Goal: Task Accomplishment & Management: Manage account settings

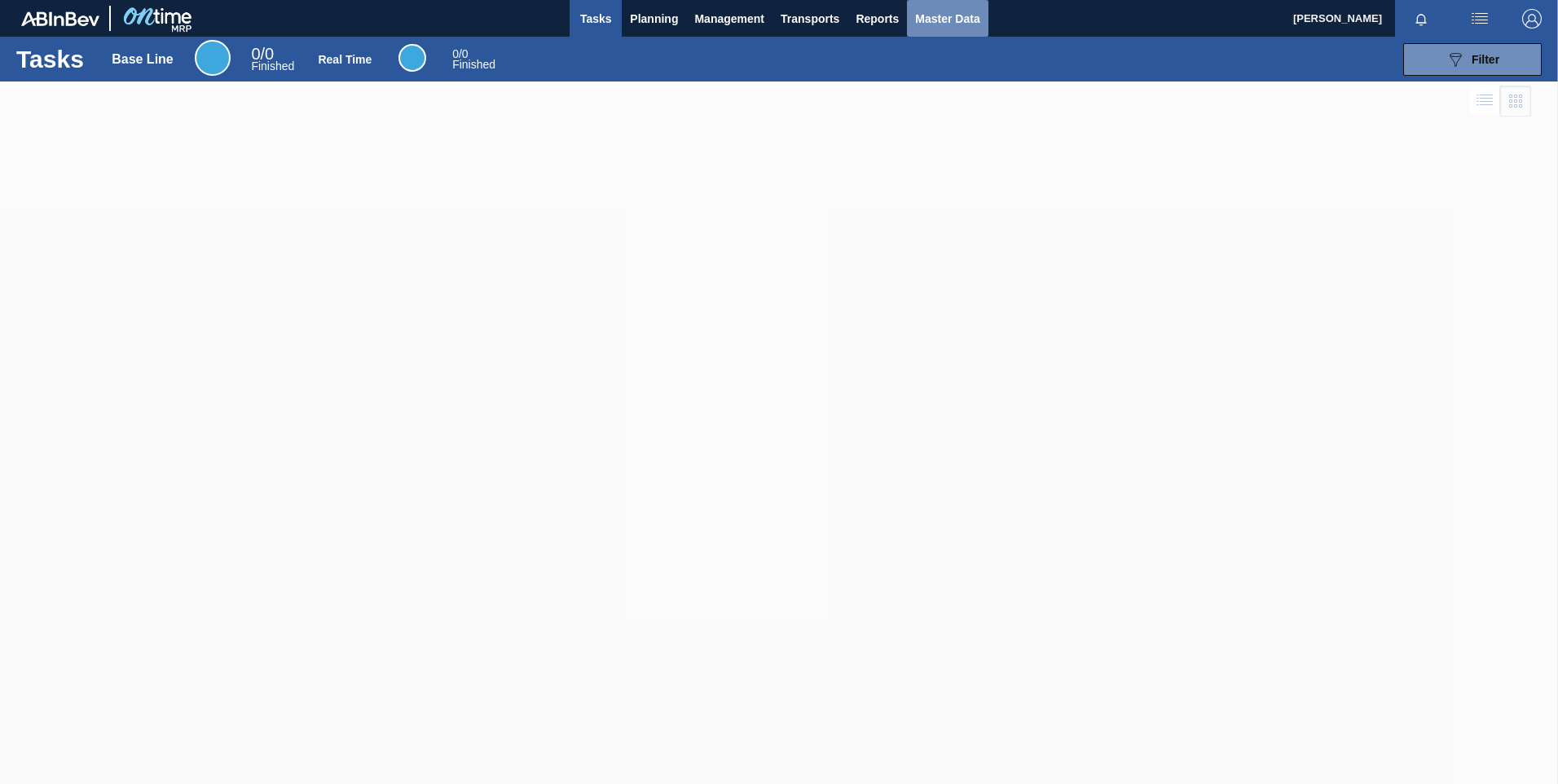
click at [962, 18] on span "Master Data" at bounding box center [947, 18] width 64 height 20
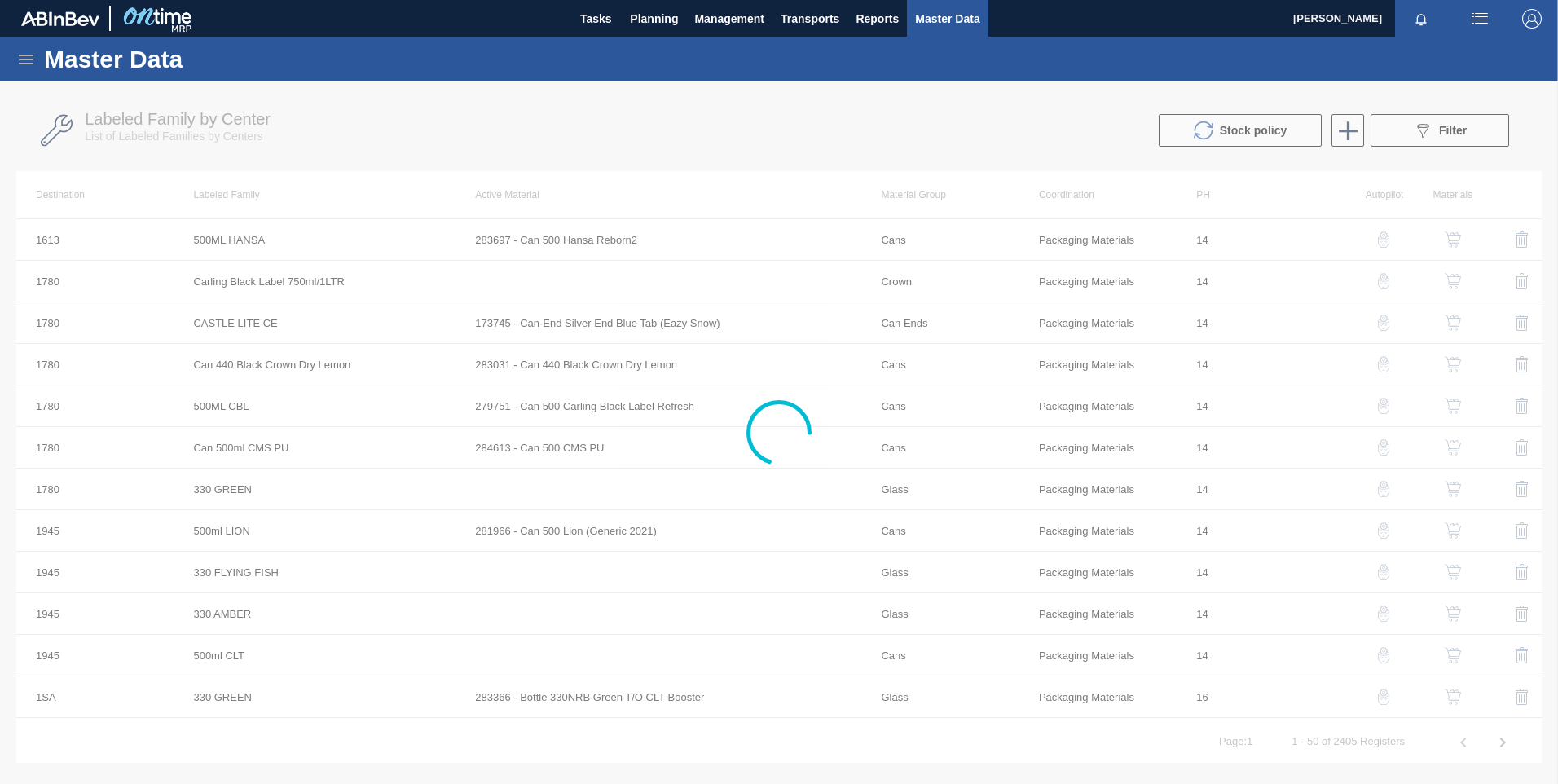
click at [32, 61] on icon at bounding box center [26, 60] width 20 height 20
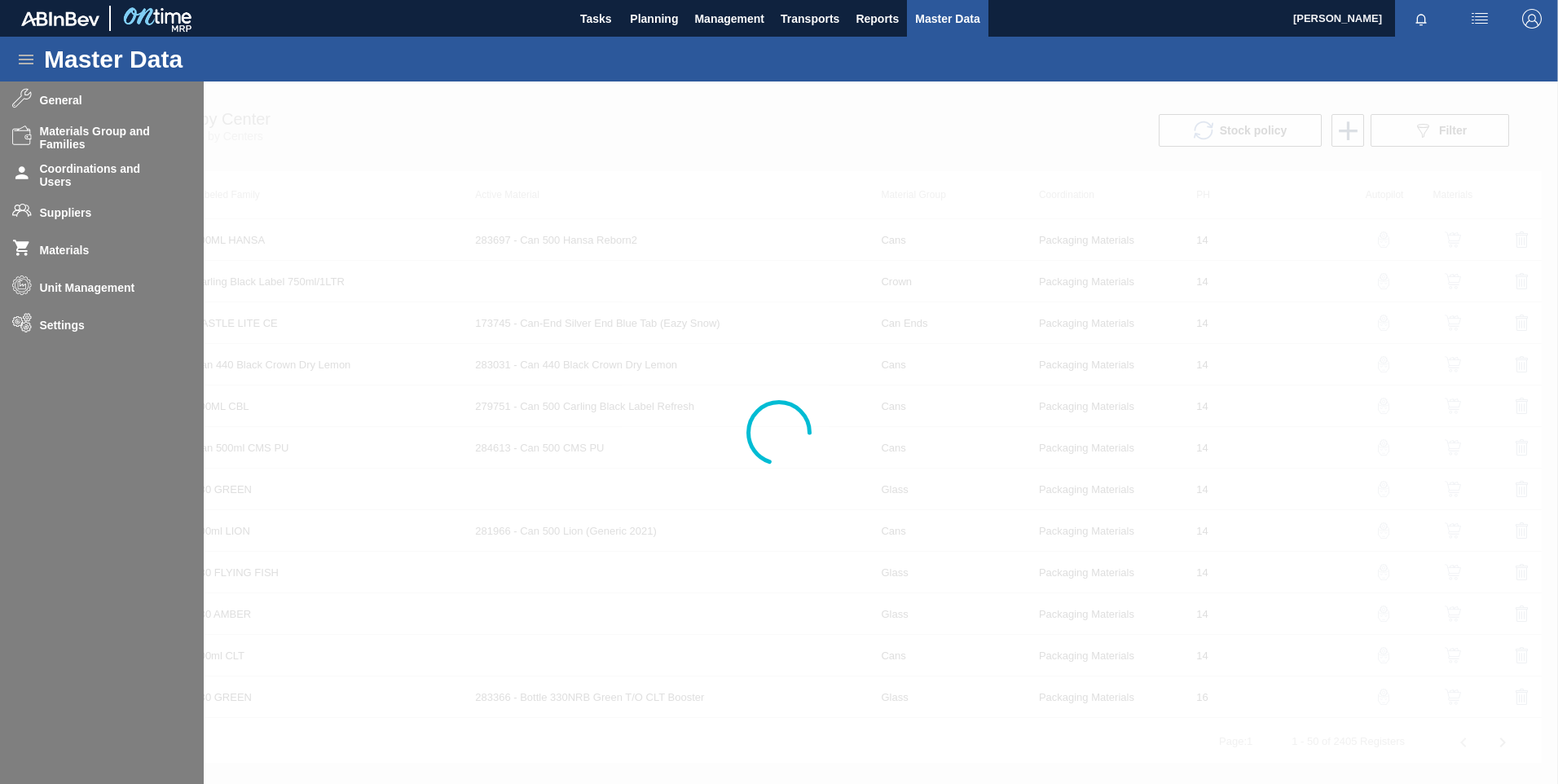
click at [32, 61] on icon at bounding box center [26, 60] width 20 height 20
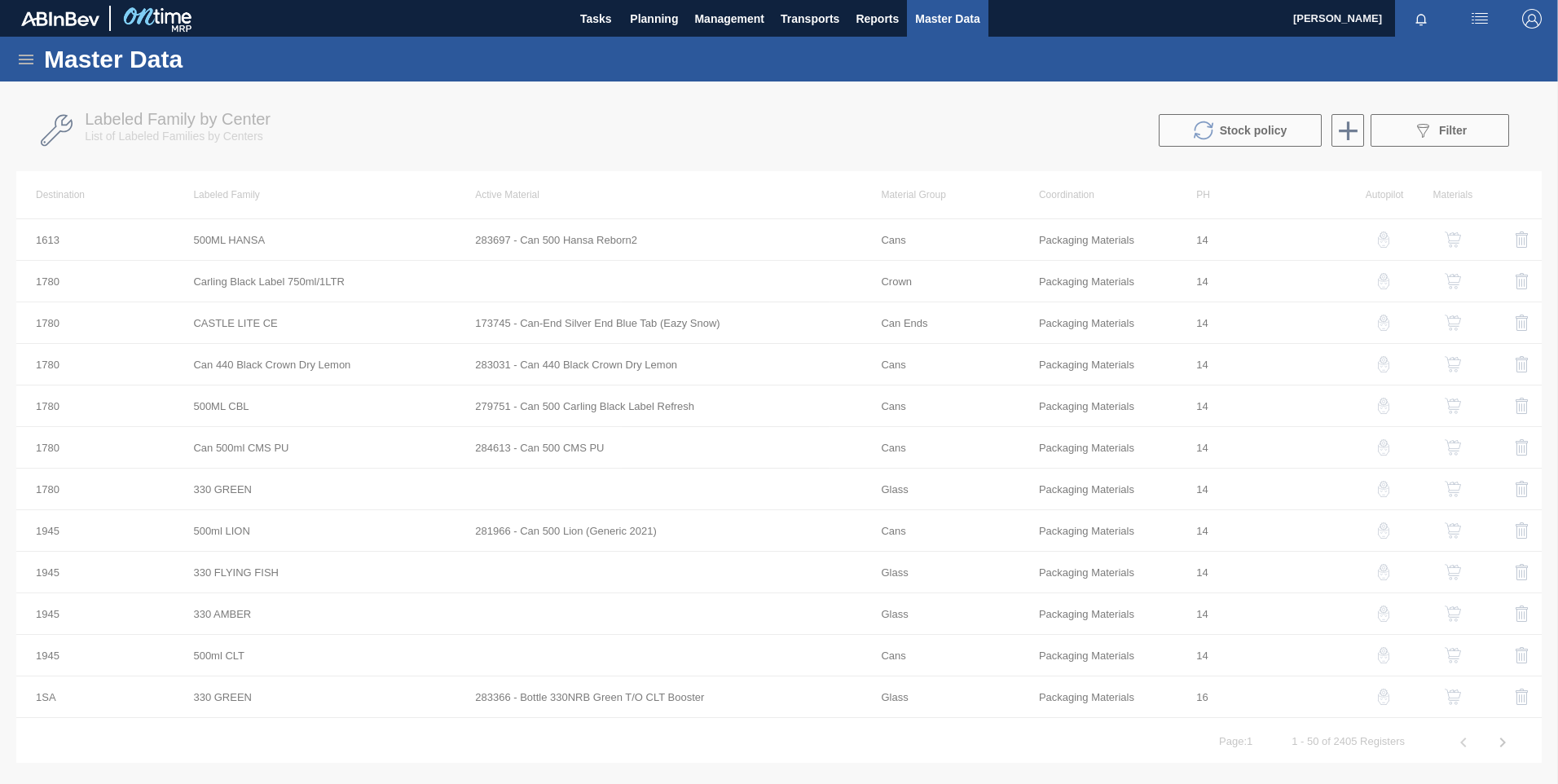
click at [586, 244] on div at bounding box center [779, 432] width 1558 height 702
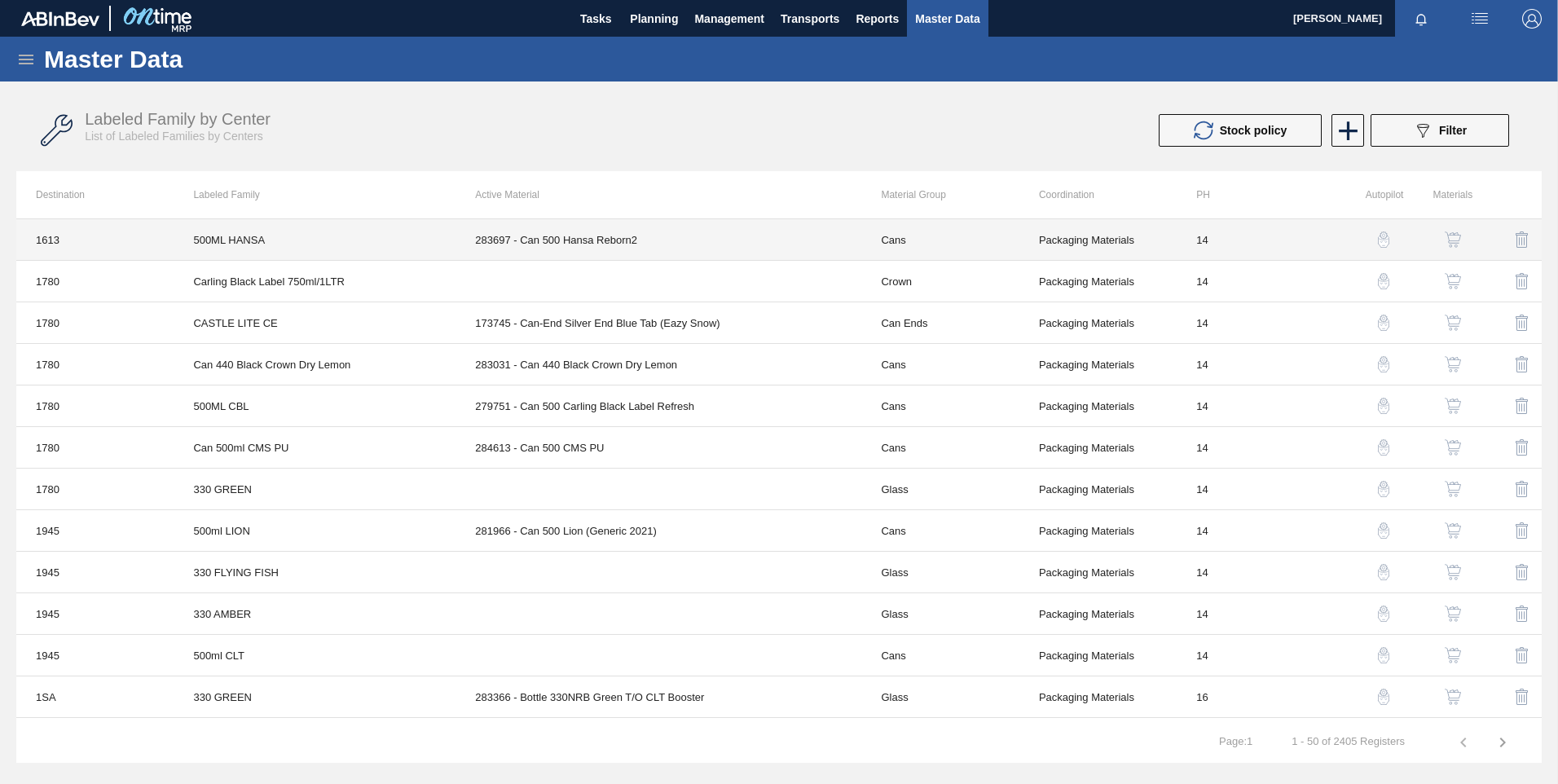
click at [565, 245] on td "283697 - Can 500 Hansa Reborn2" at bounding box center [657, 240] width 406 height 42
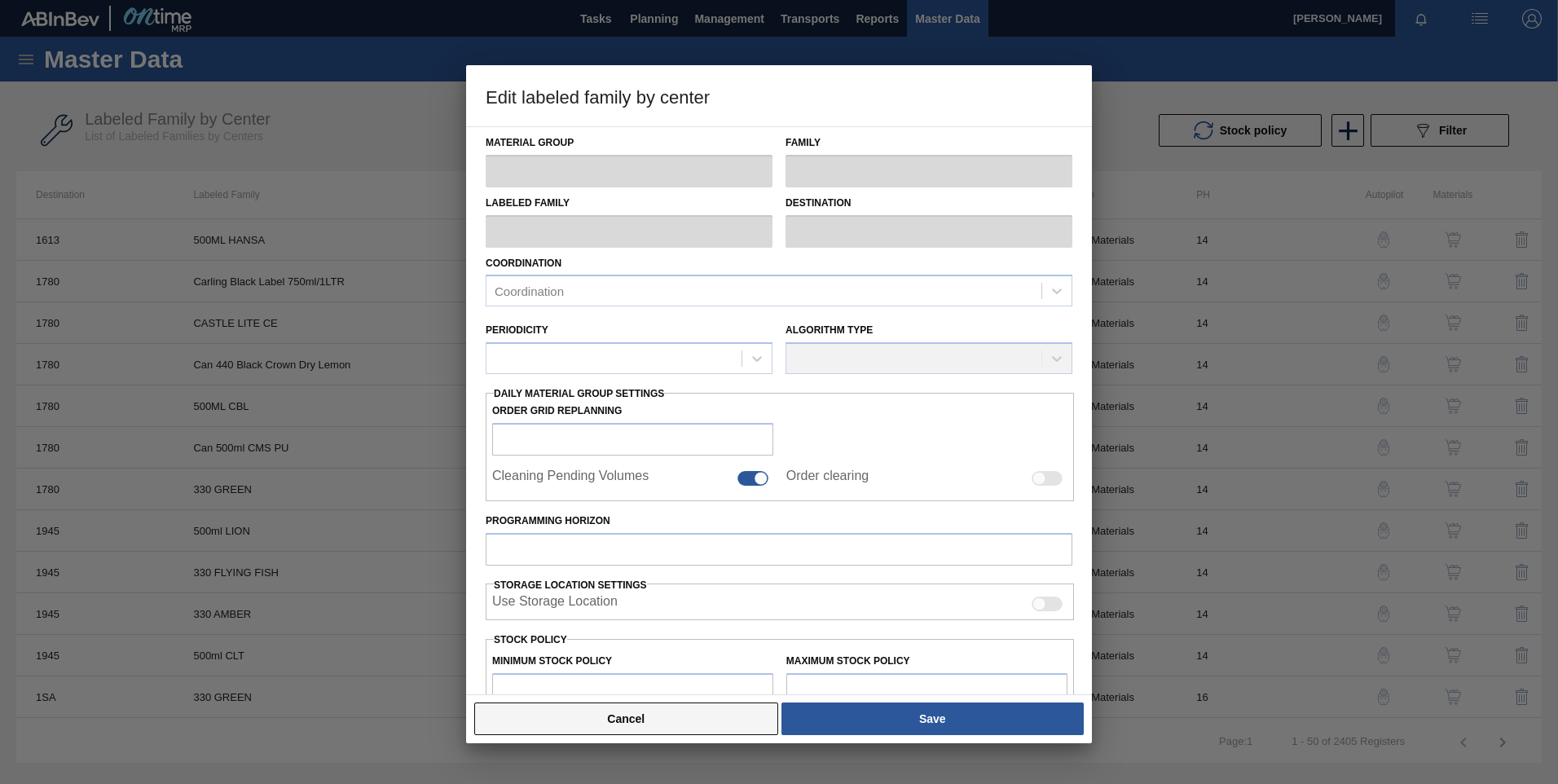
type input "Cans"
type input "500ml"
type input "500ML HANSA"
type input "1613 - SAB Ga-Rankuwa Depot"
type input "14"
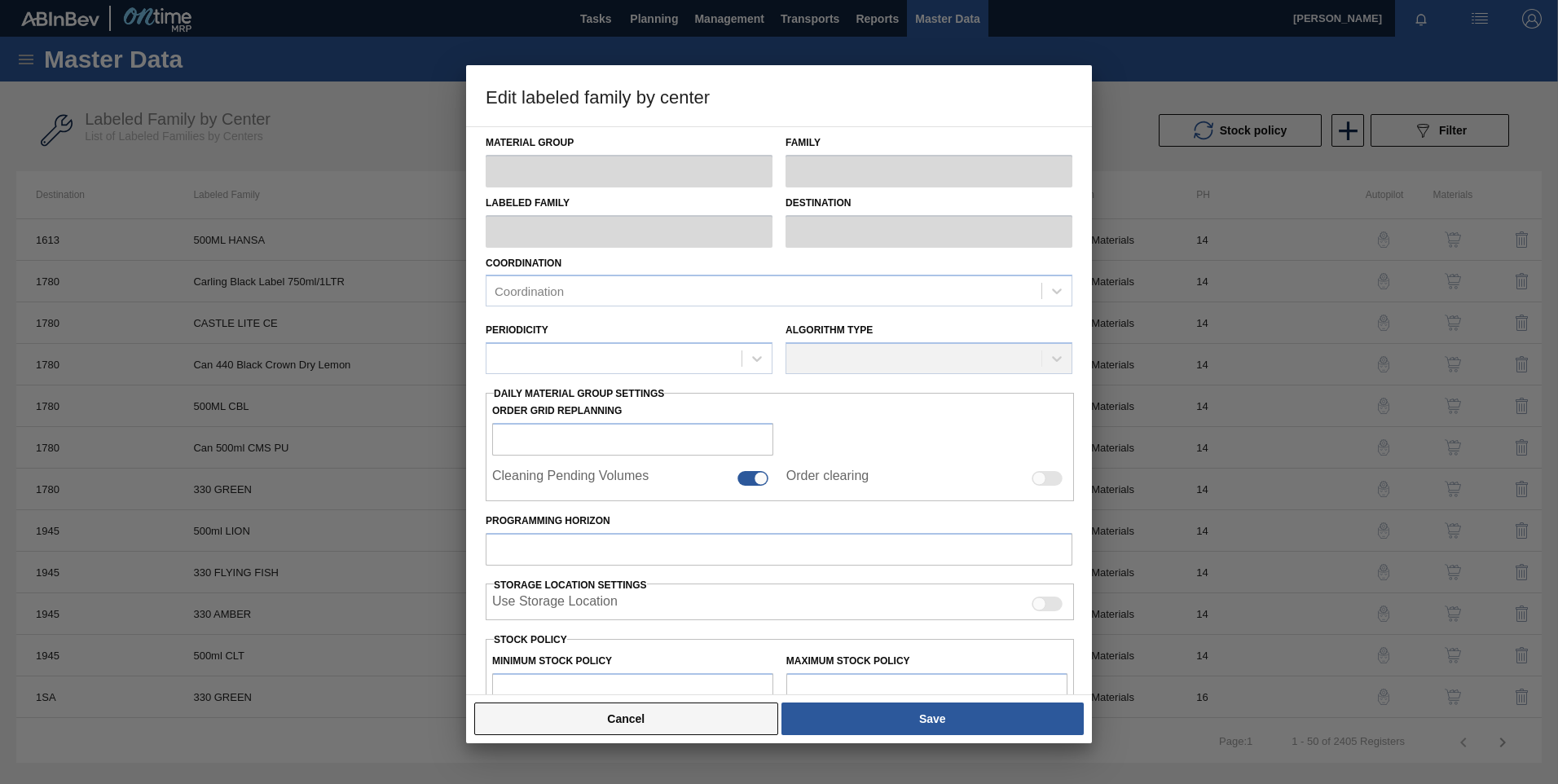
type input "125,347"
type input "167,295.1"
type input "100"
type input "167,295.100"
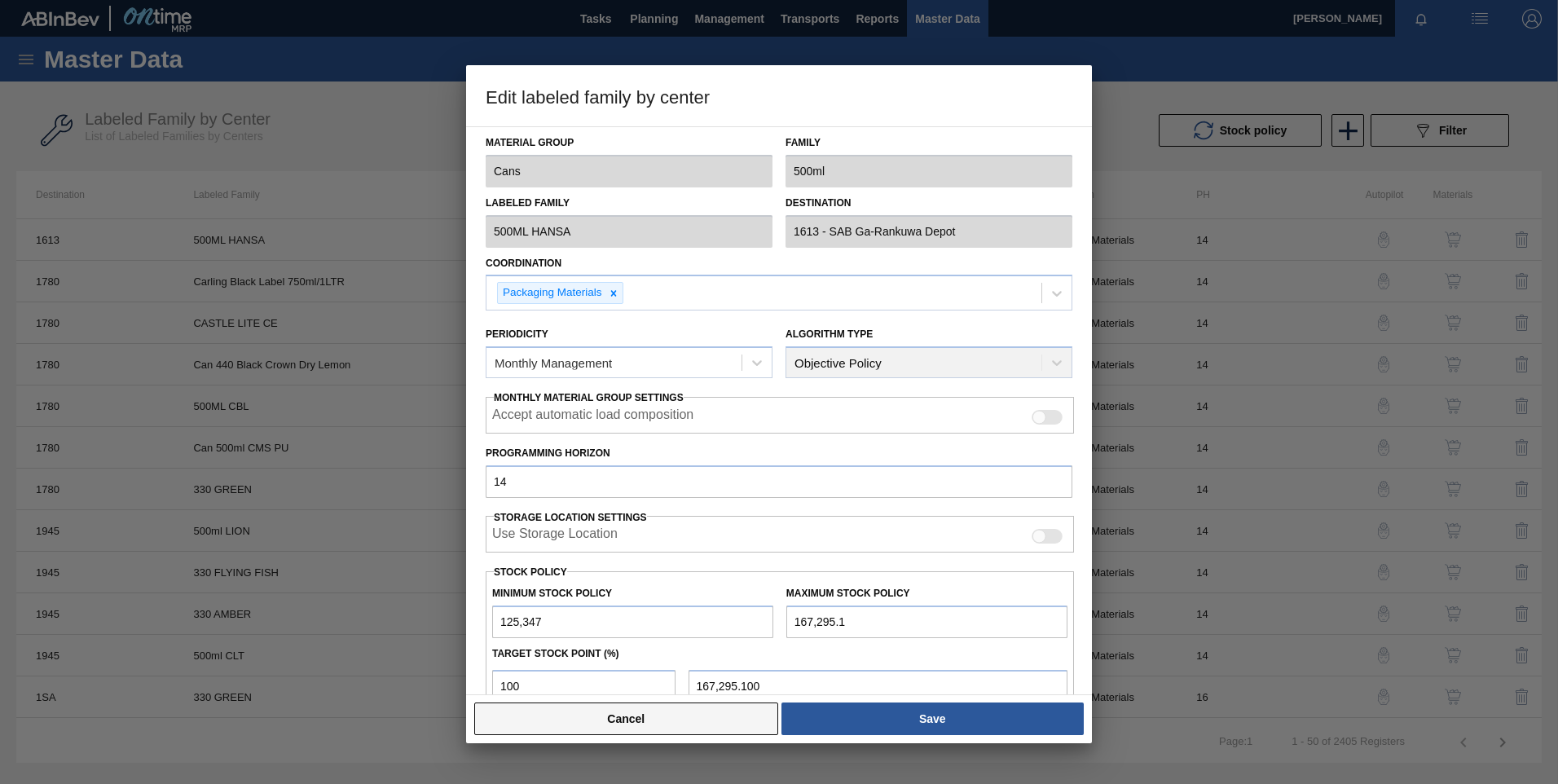
click at [697, 712] on button "Cancel" at bounding box center [625, 718] width 304 height 32
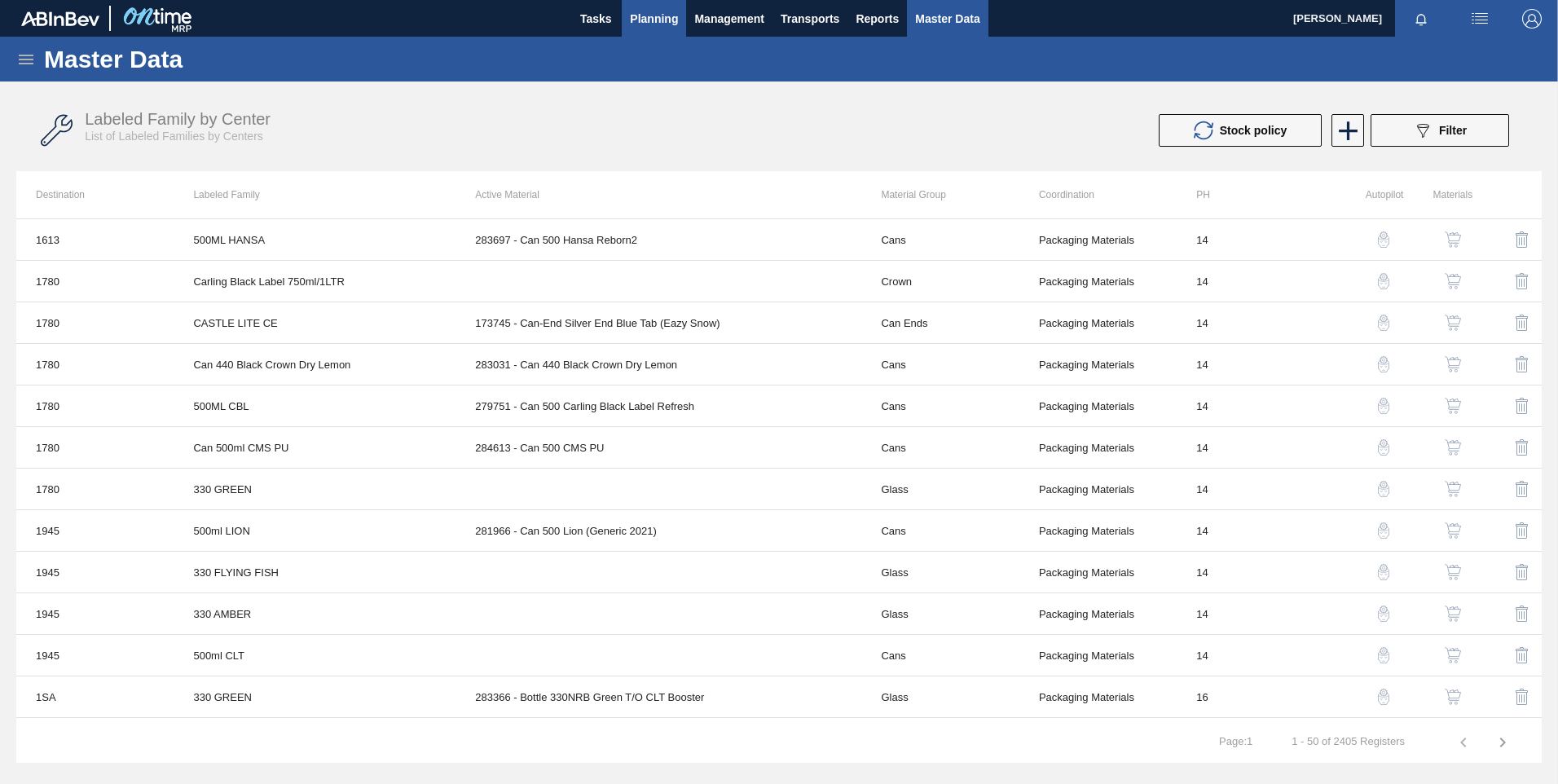
click at [656, 20] on span "Planning" at bounding box center [654, 18] width 48 height 20
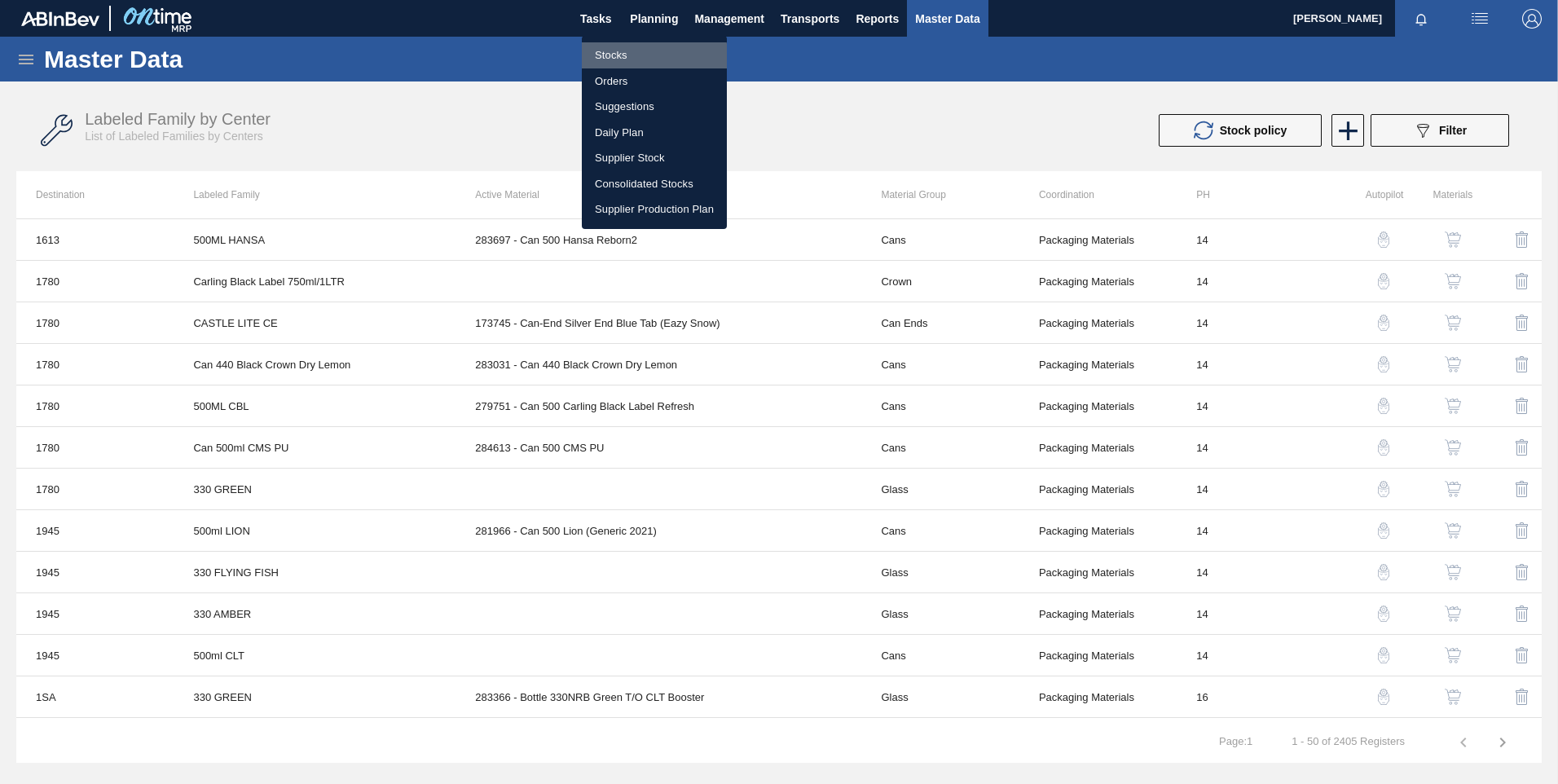
click at [624, 57] on li "Stocks" at bounding box center [654, 56] width 145 height 26
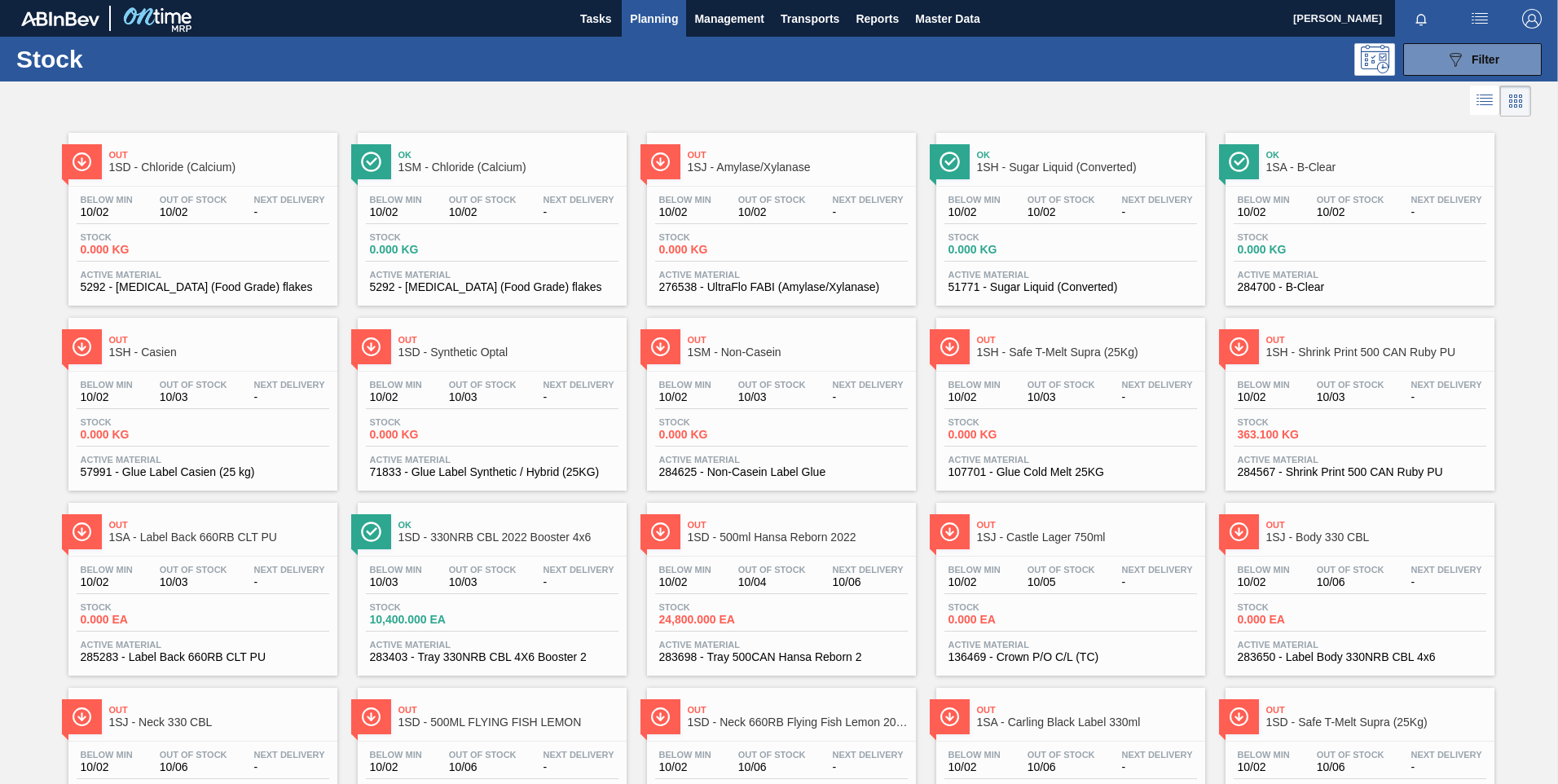
click at [232, 158] on span "Out" at bounding box center [219, 154] width 220 height 9
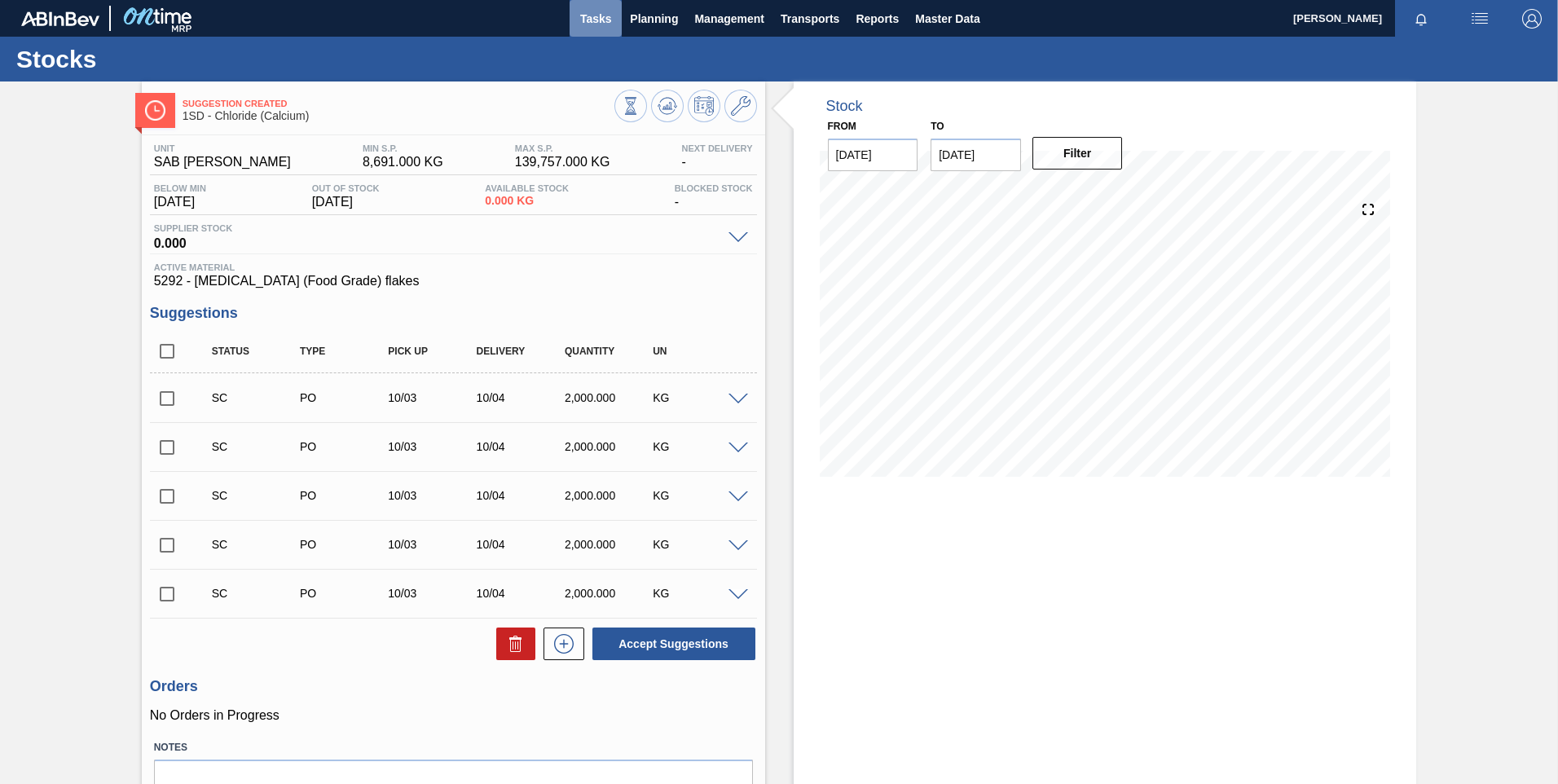
click at [605, 14] on span "Tasks" at bounding box center [596, 18] width 36 height 20
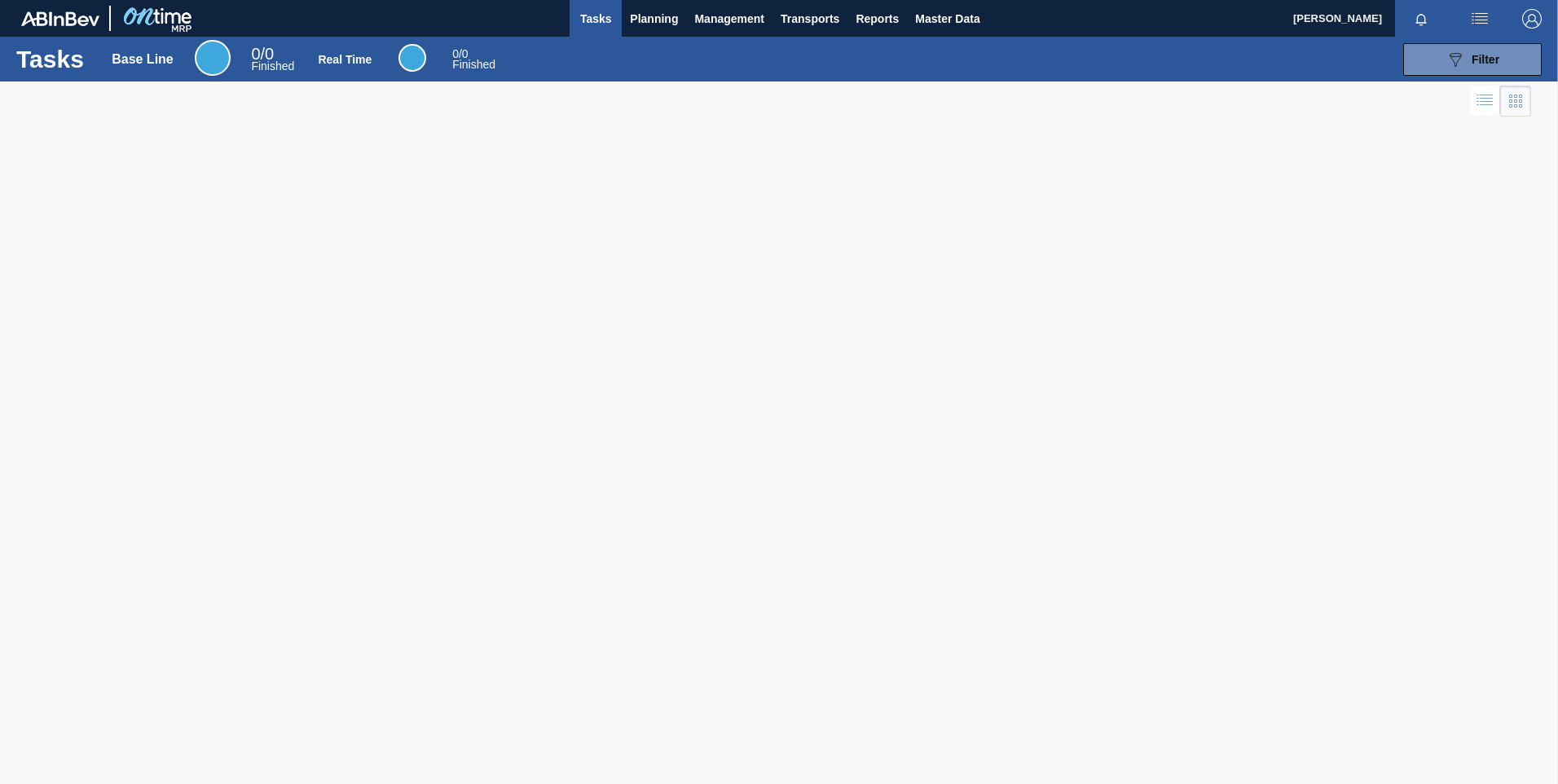
click at [1530, 19] on img "button" at bounding box center [1532, 18] width 20 height 20
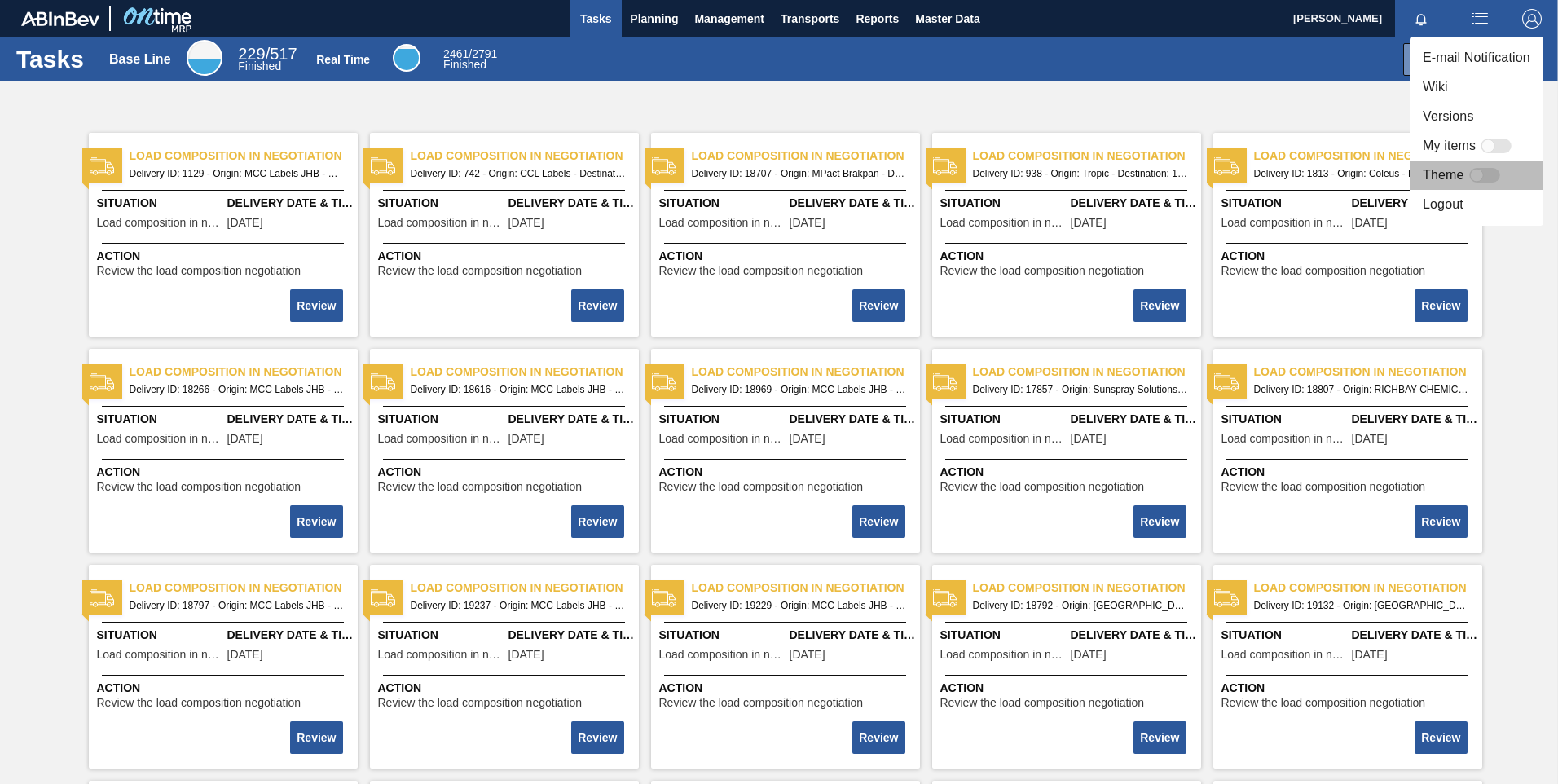
click at [1490, 176] on div at bounding box center [1484, 175] width 31 height 15
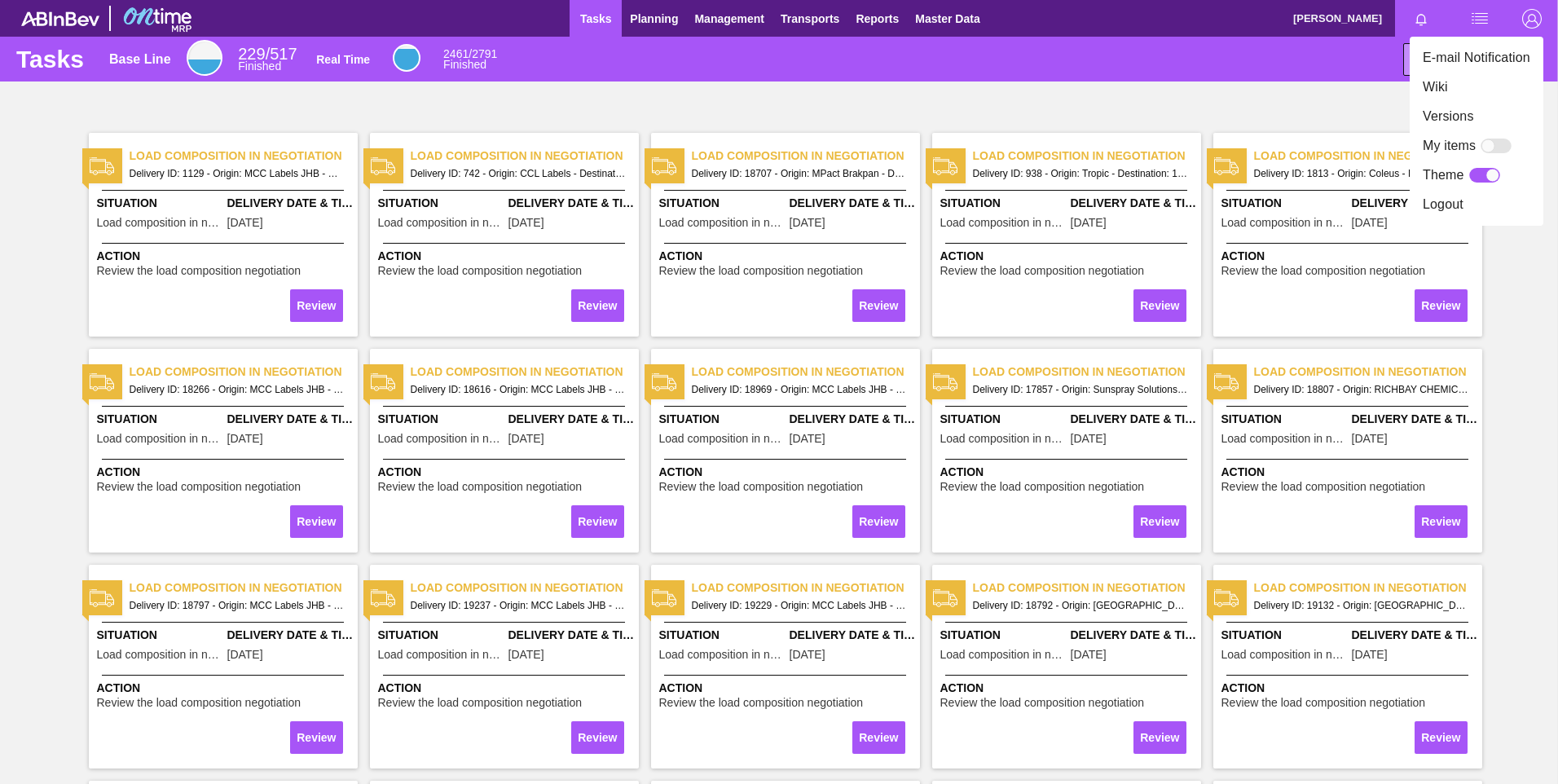
click at [1490, 176] on div at bounding box center [1492, 175] width 14 height 14
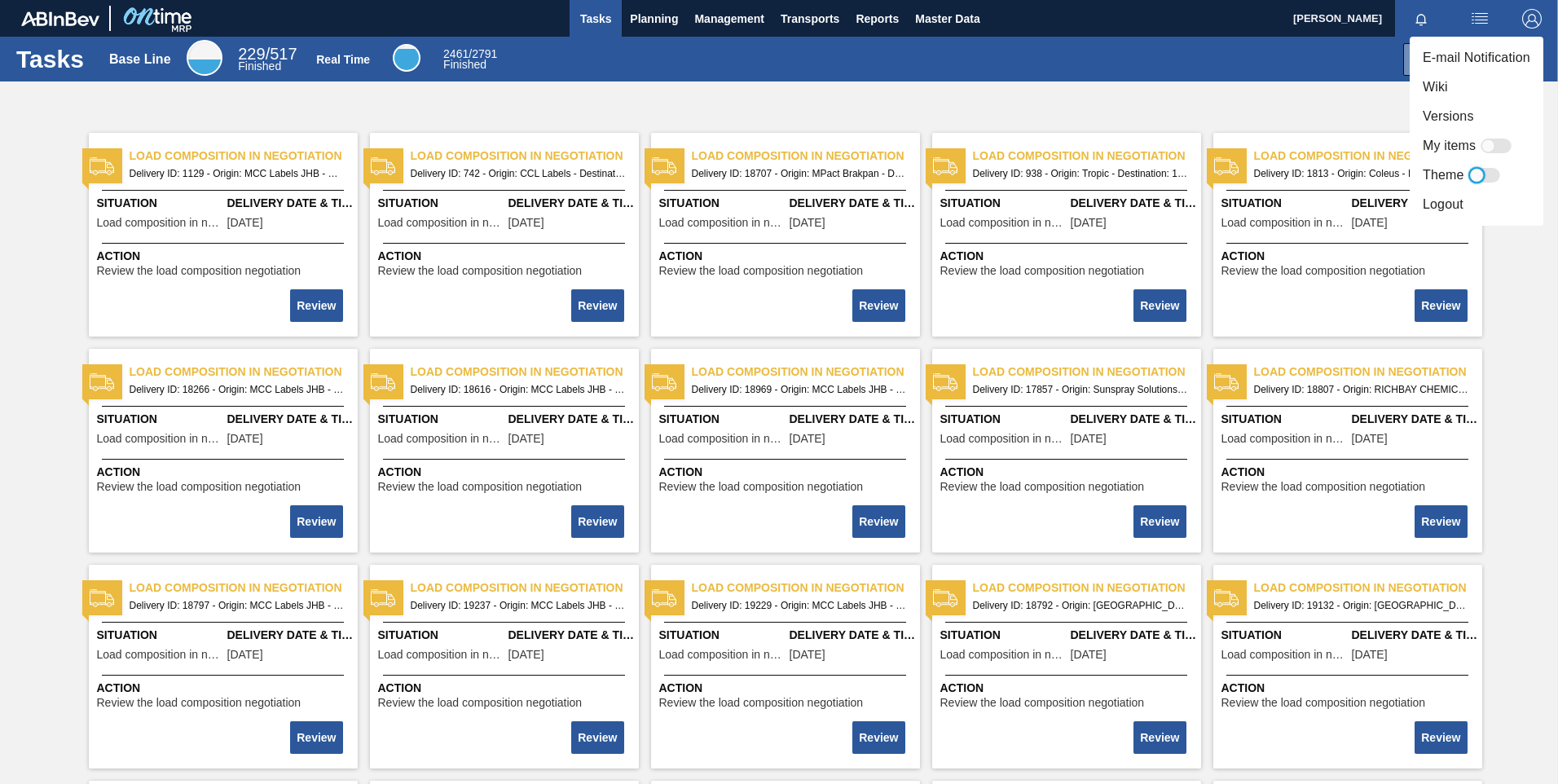
click at [1490, 176] on div at bounding box center [1484, 175] width 31 height 15
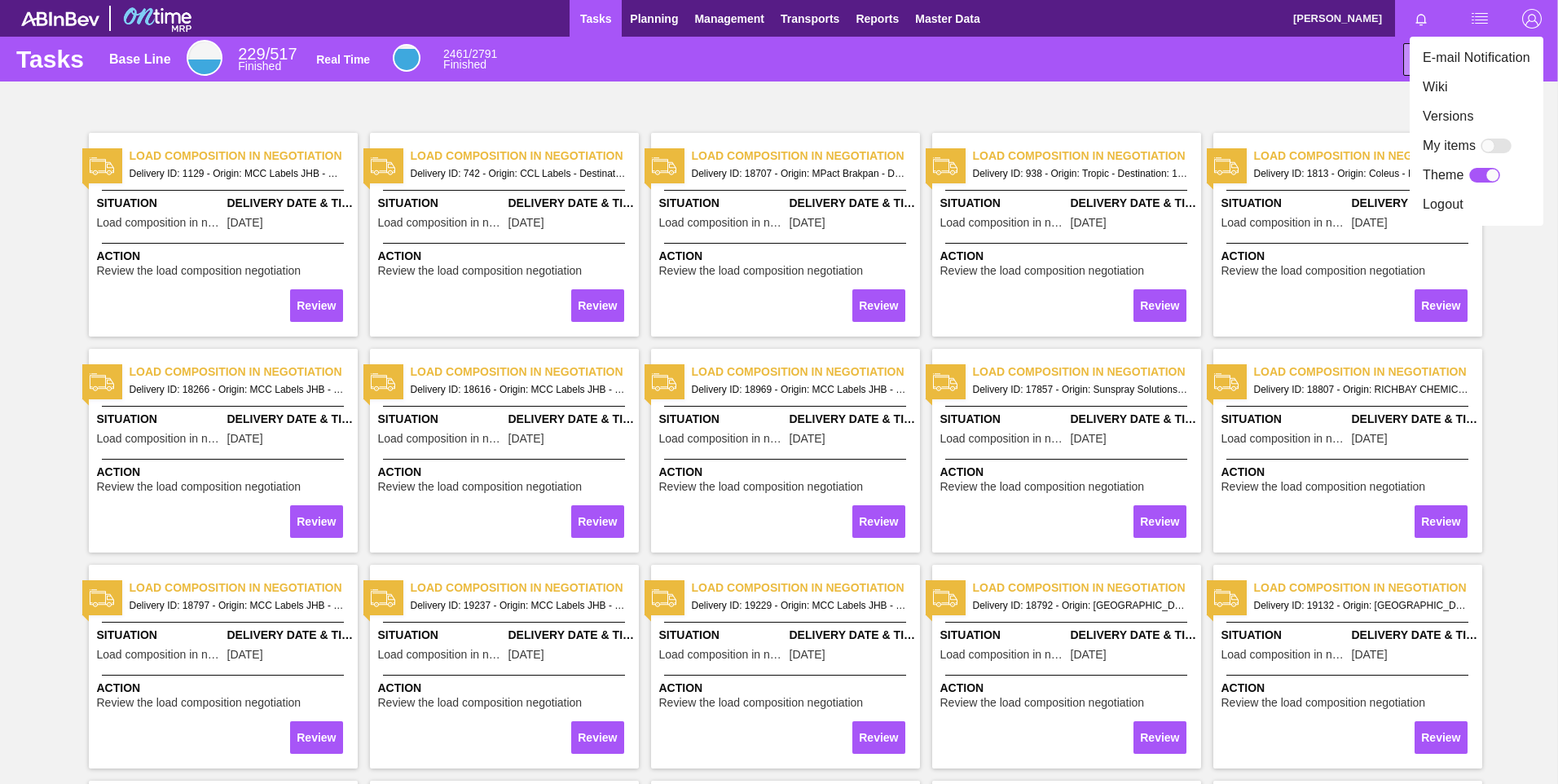
click at [1490, 176] on div at bounding box center [1492, 175] width 14 height 14
checkbox input "false"
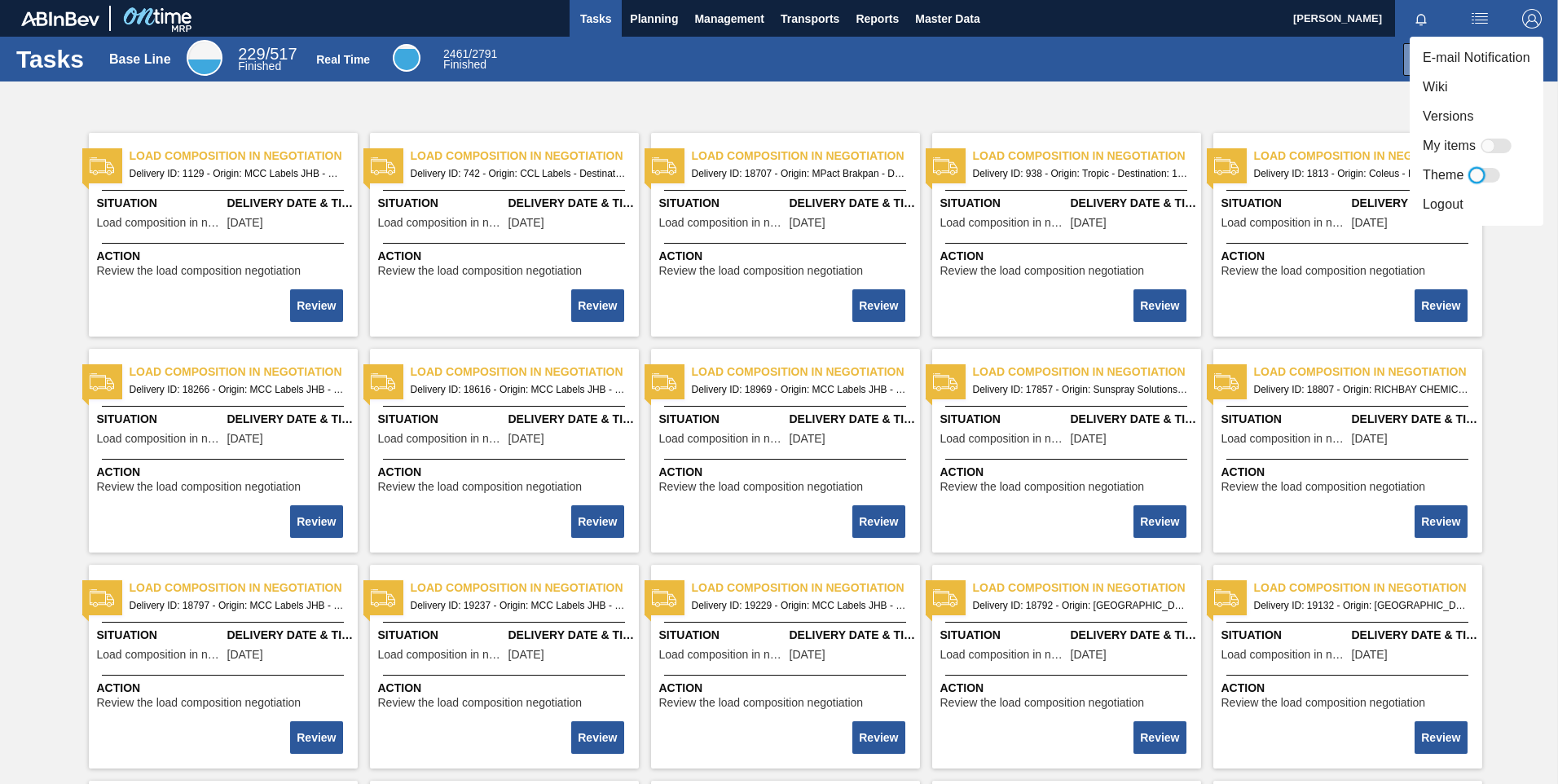
click at [1490, 142] on div at bounding box center [1488, 146] width 14 height 14
checkbox input "false"
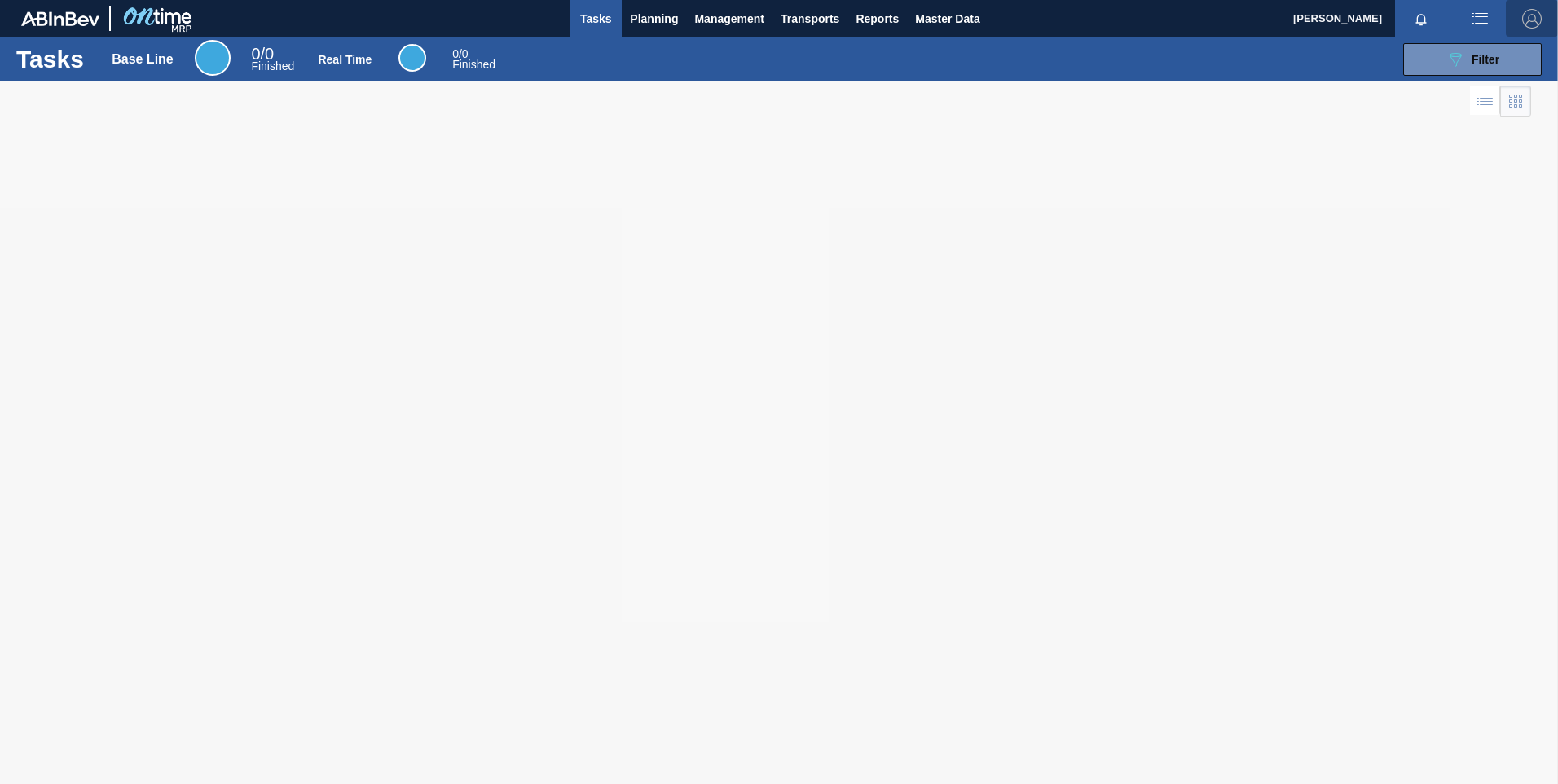
click at [1532, 18] on img "button" at bounding box center [1532, 18] width 20 height 20
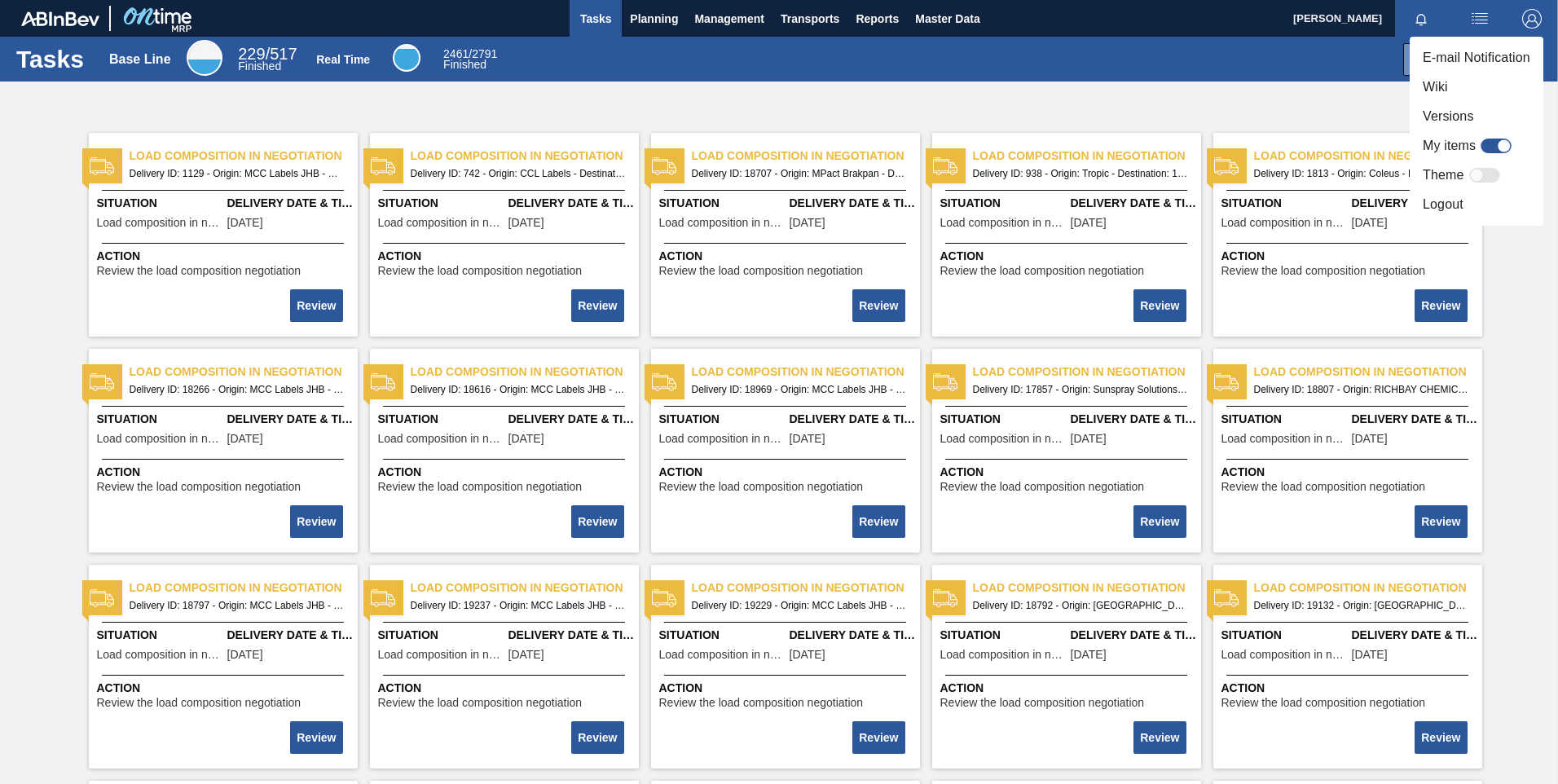
click at [1498, 144] on div at bounding box center [1504, 146] width 14 height 14
checkbox input "true"
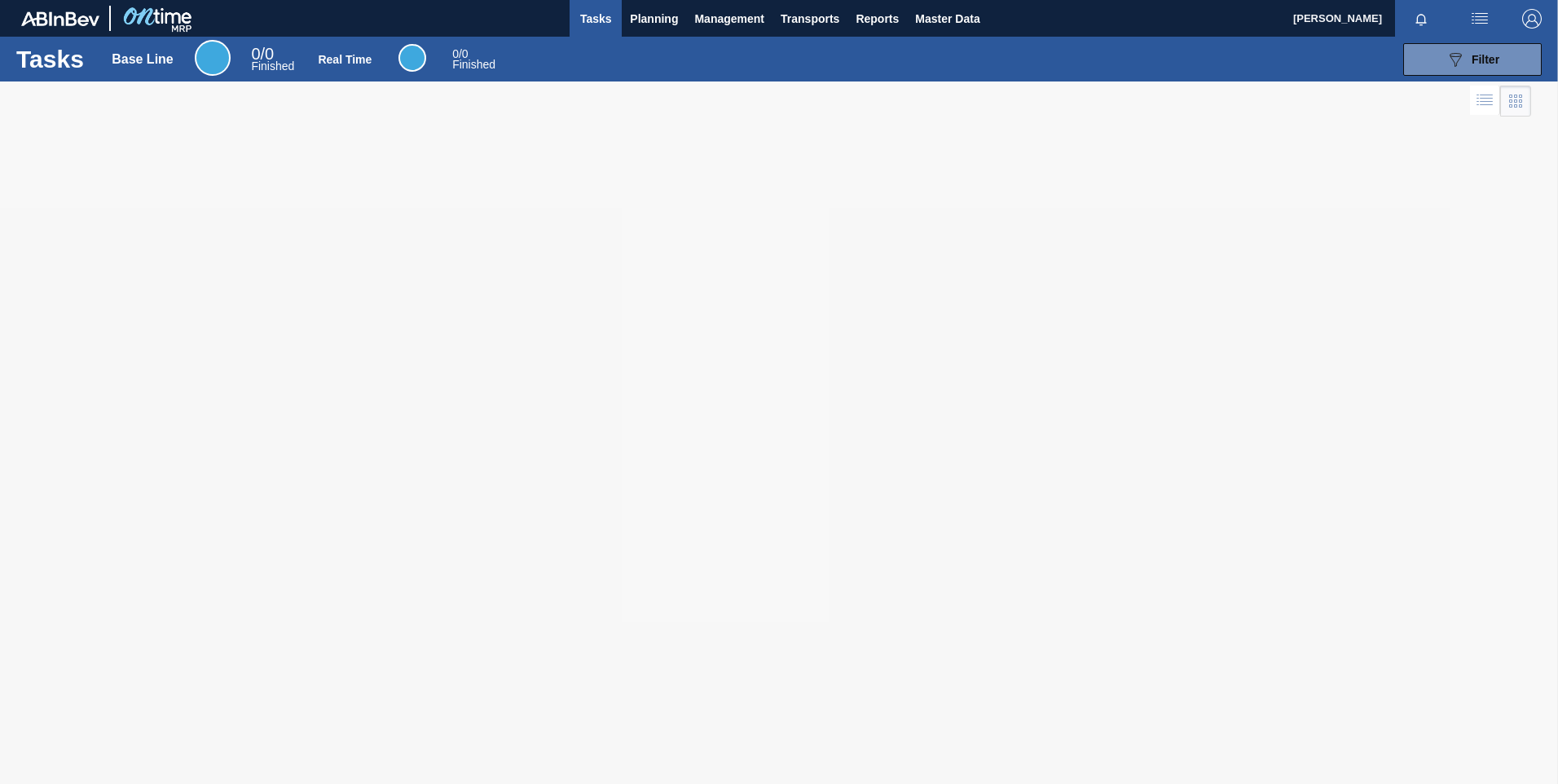
click at [1537, 20] on img "button" at bounding box center [1532, 18] width 20 height 20
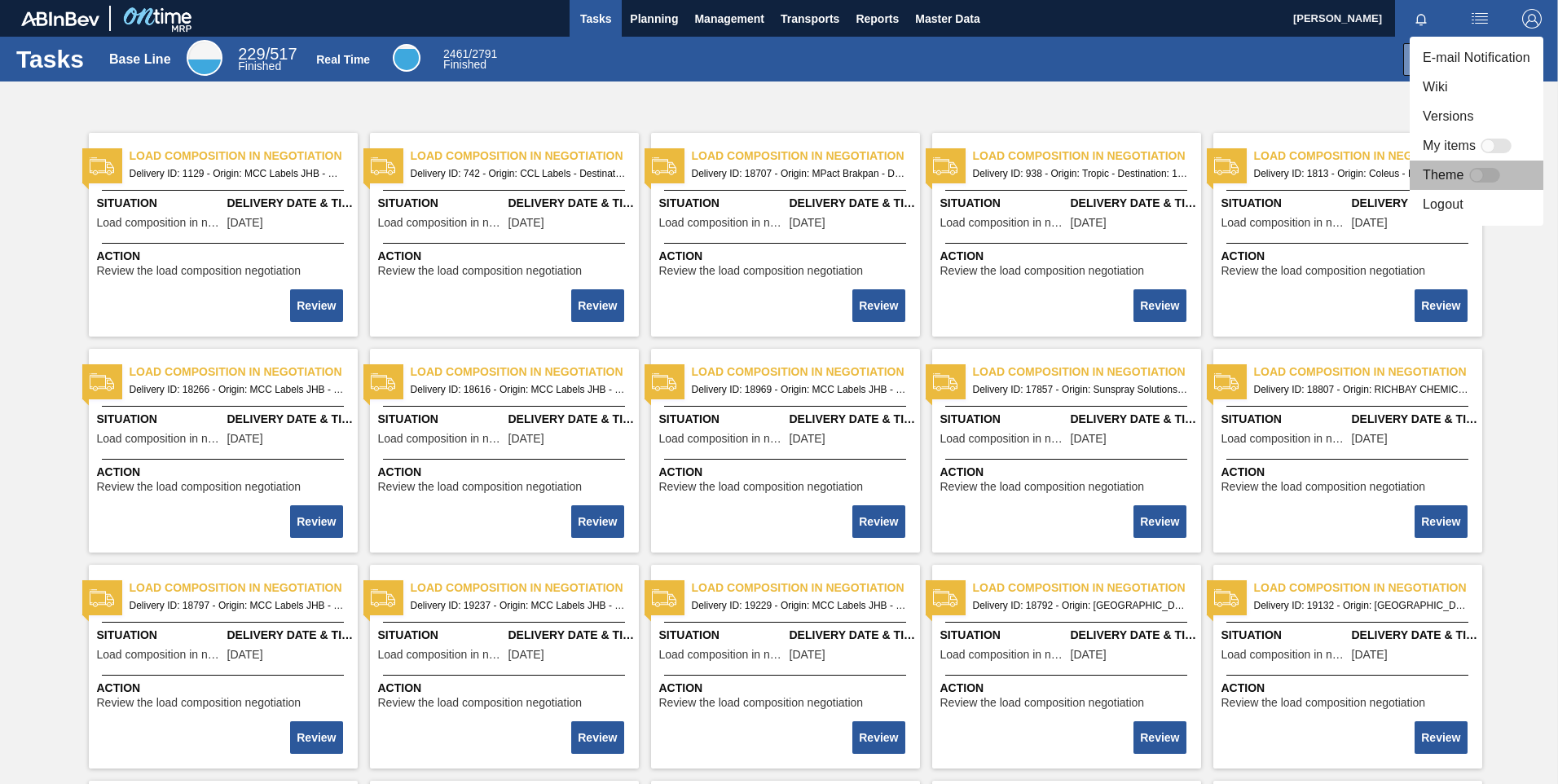
click at [1482, 173] on div at bounding box center [1477, 175] width 14 height 14
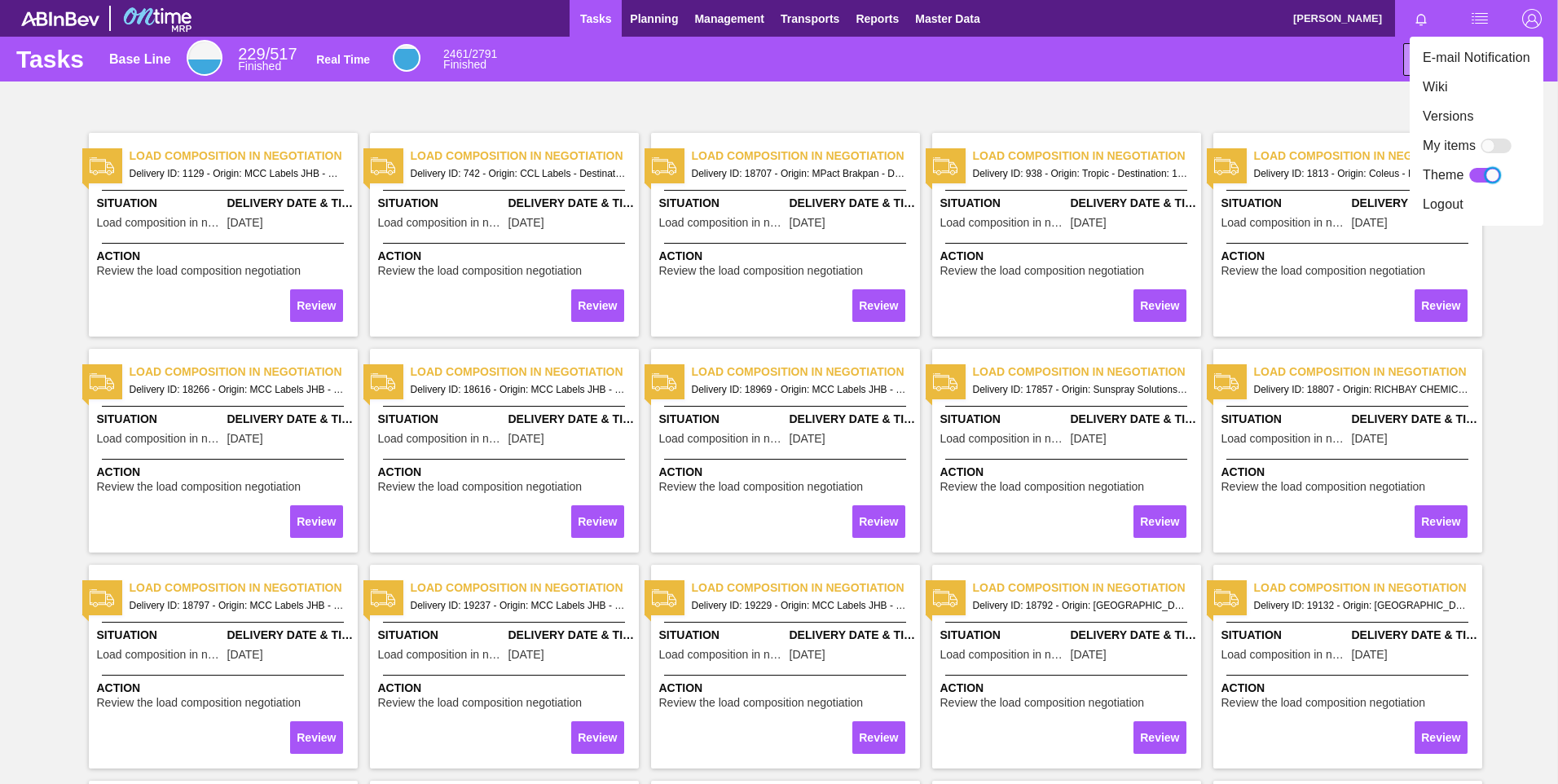
click at [1482, 173] on div at bounding box center [1484, 175] width 31 height 15
checkbox input "false"
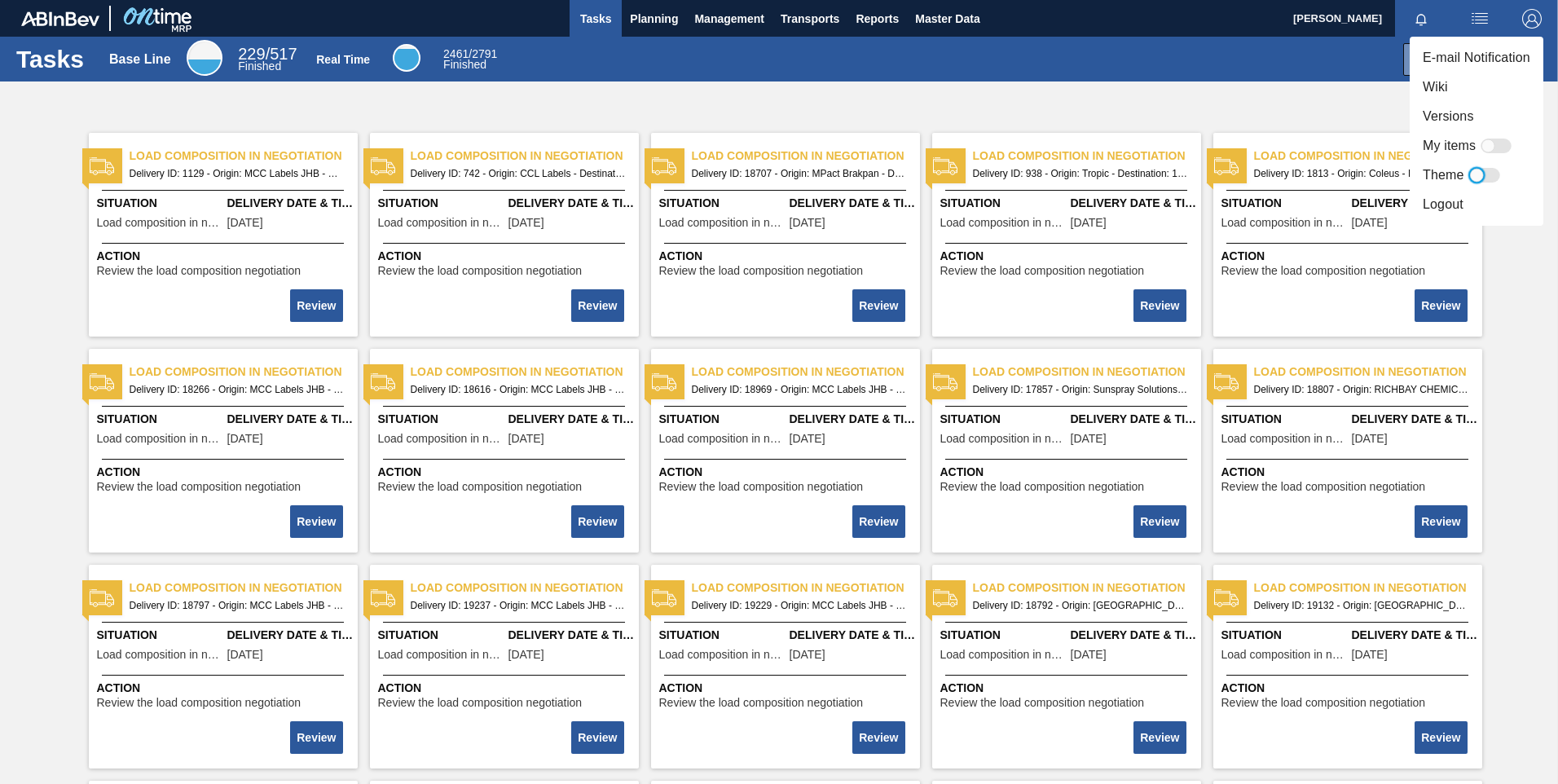
click at [1451, 117] on li "Versions" at bounding box center [1476, 116] width 133 height 29
